Goal: Navigation & Orientation: Find specific page/section

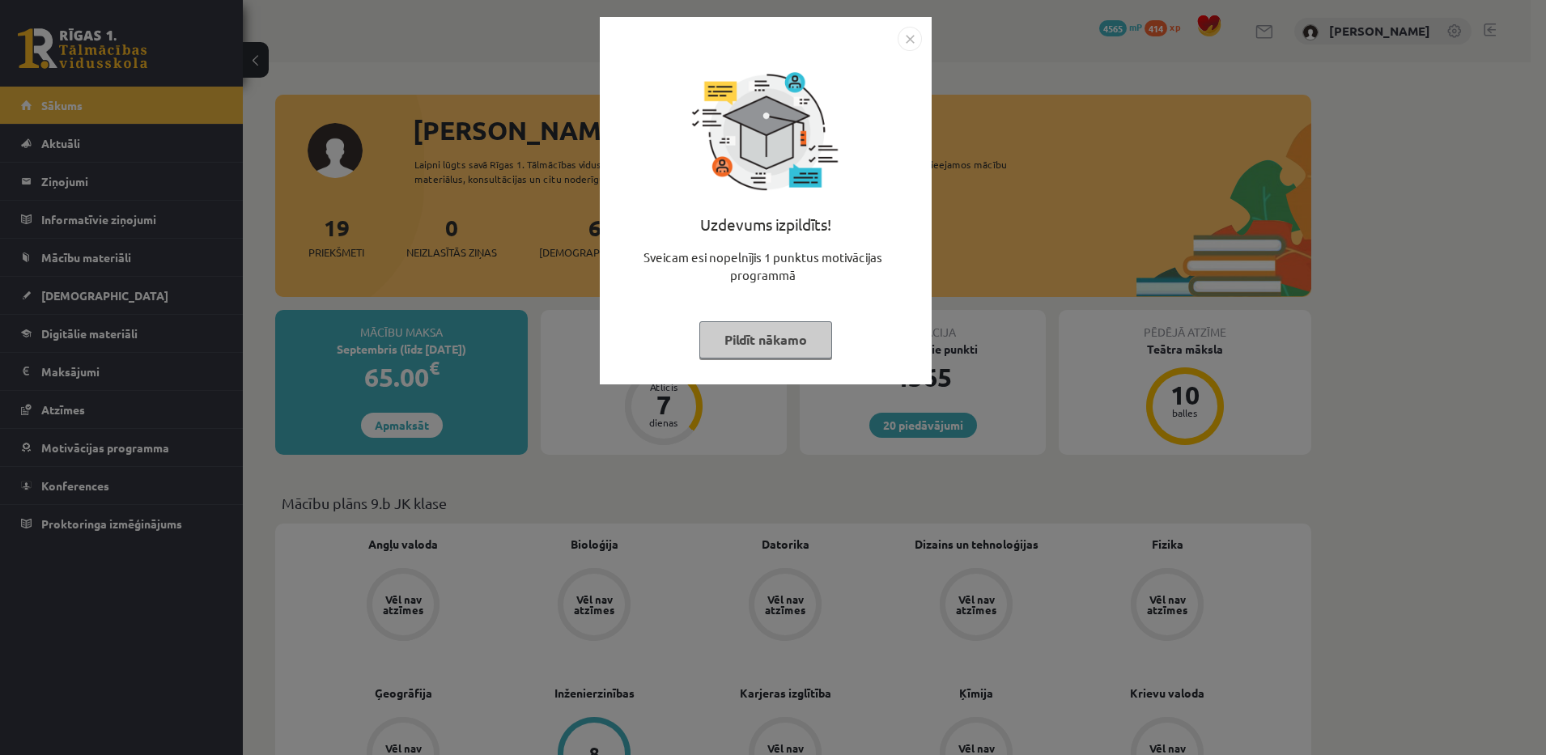
click at [718, 348] on button "Pildīt nākamo" at bounding box center [765, 339] width 133 height 37
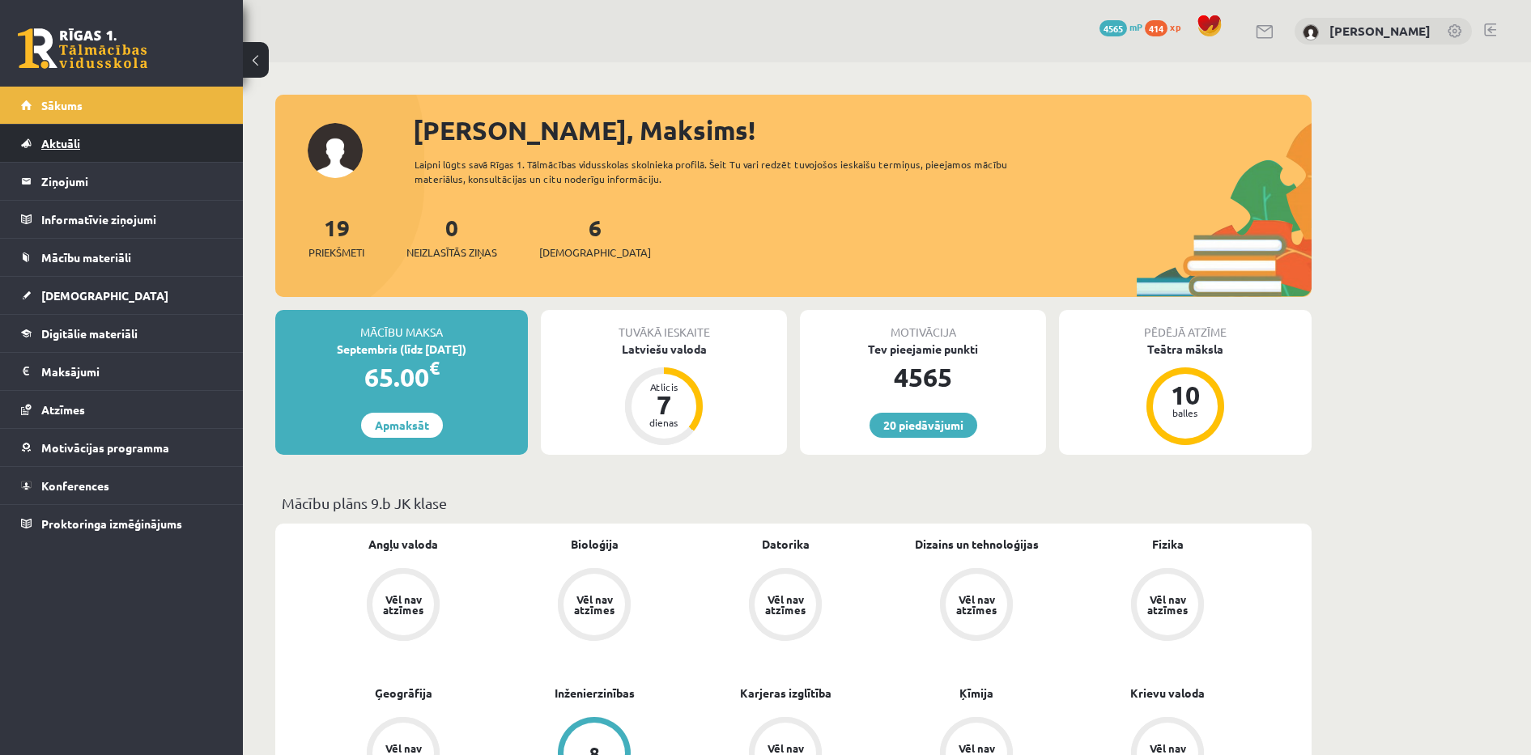
click at [135, 147] on link "Aktuāli" at bounding box center [122, 143] width 202 height 37
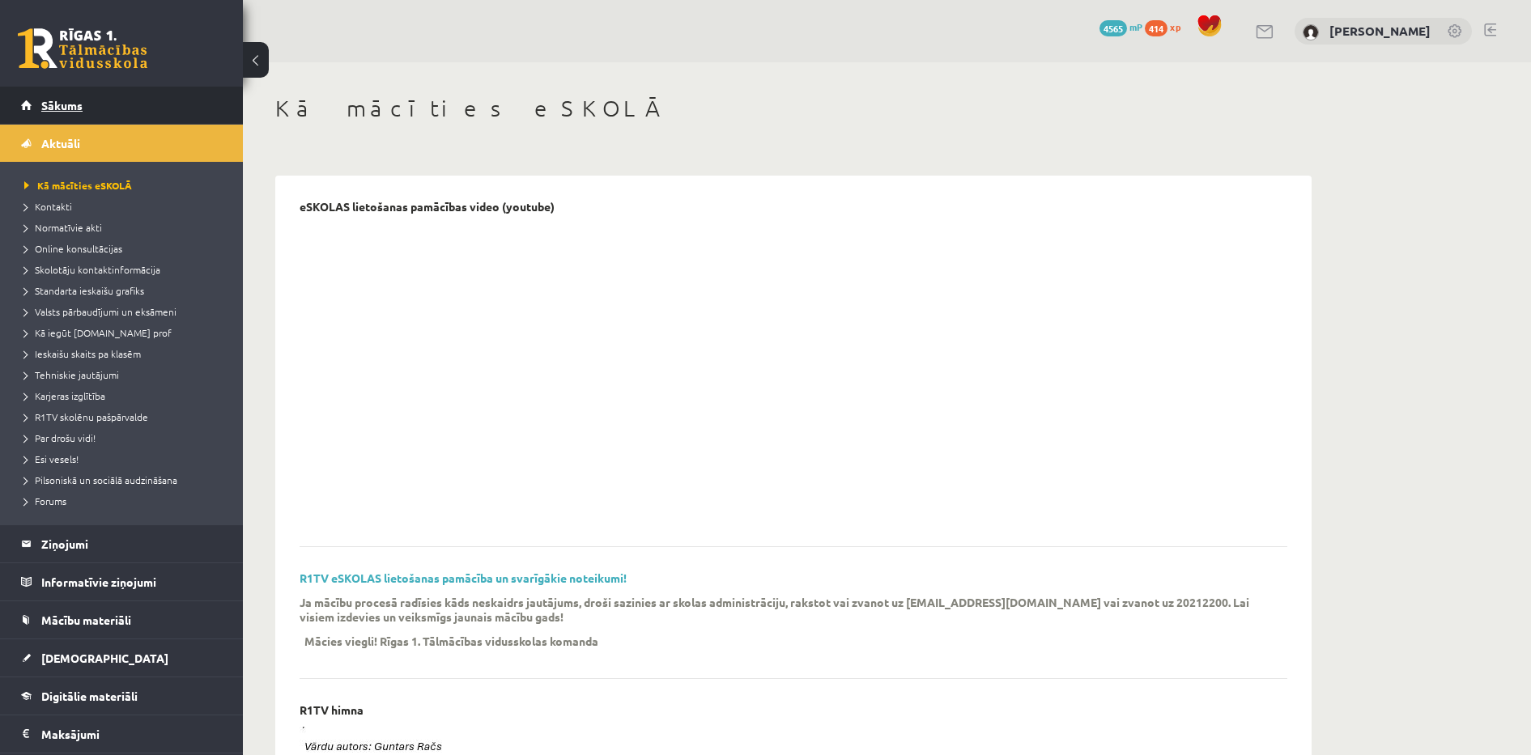
click at [100, 99] on link "Sākums" at bounding box center [122, 105] width 202 height 37
